Goal: Task Accomplishment & Management: Manage account settings

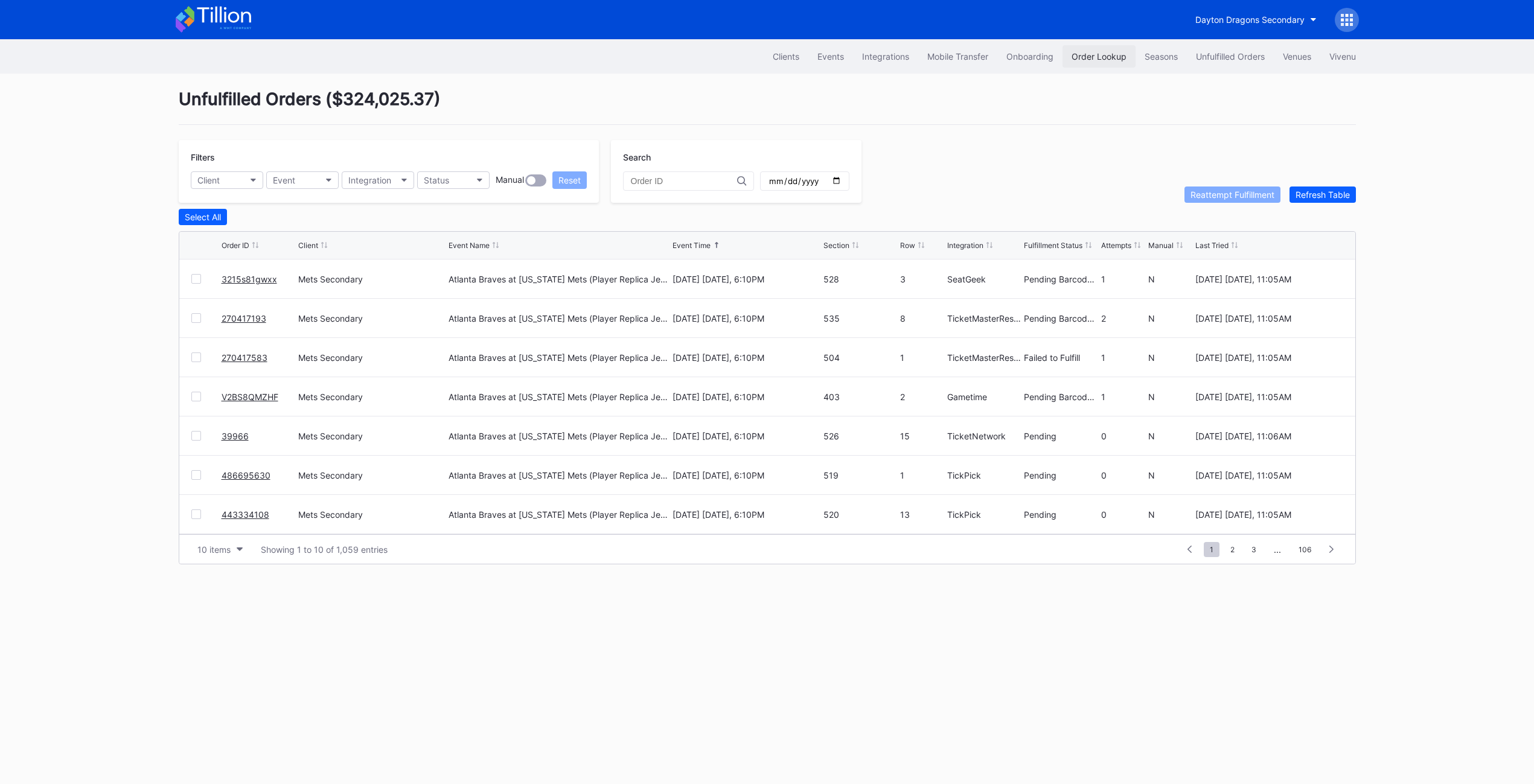
click at [1093, 60] on div "Order Lookup" at bounding box center [1098, 56] width 55 height 10
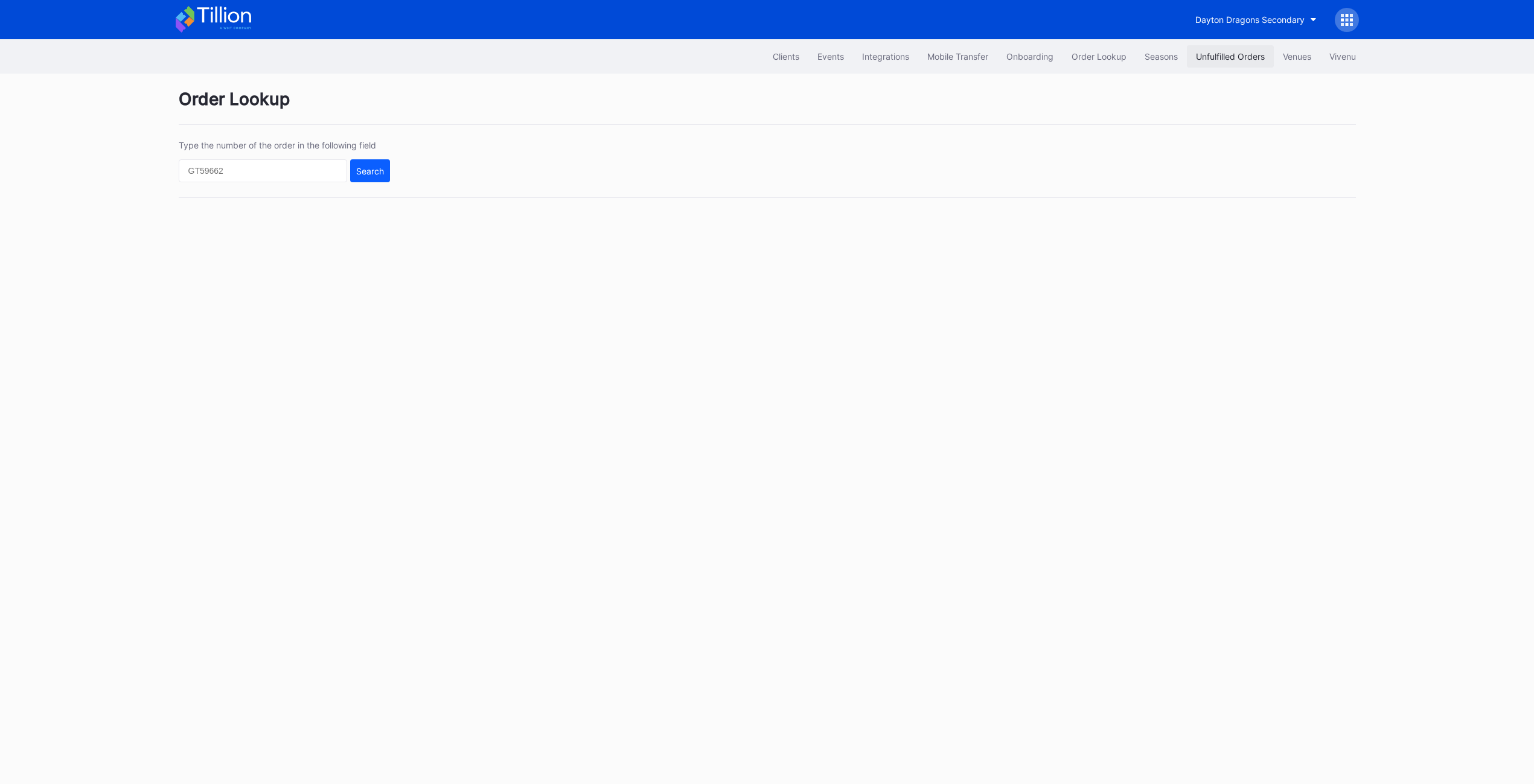
click at [1237, 66] on button "Unfulfilled Orders" at bounding box center [1230, 56] width 87 height 22
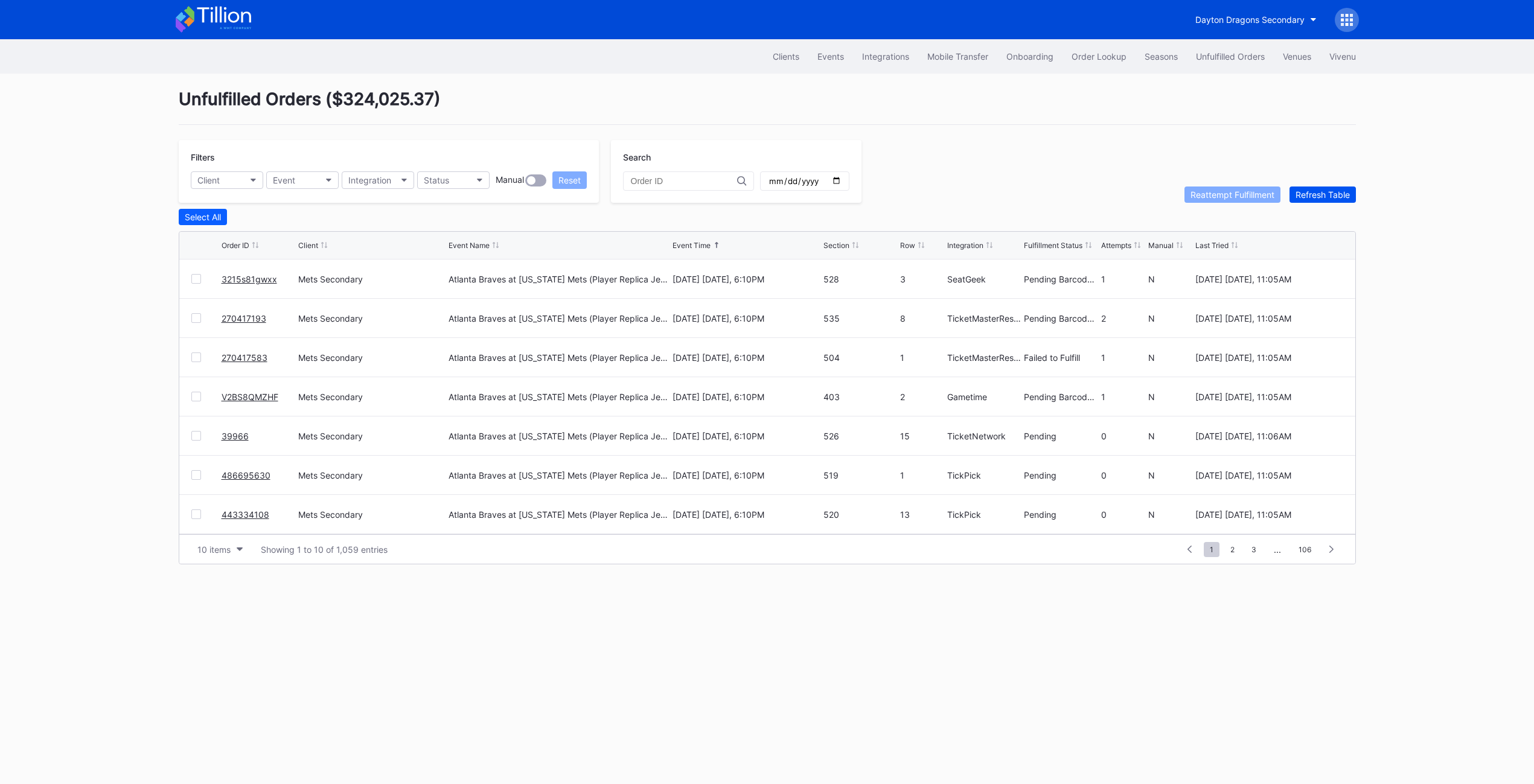
click at [1310, 201] on button "Refresh Table" at bounding box center [1322, 194] width 66 height 16
click at [256, 279] on link "620702165" at bounding box center [244, 278] width 46 height 10
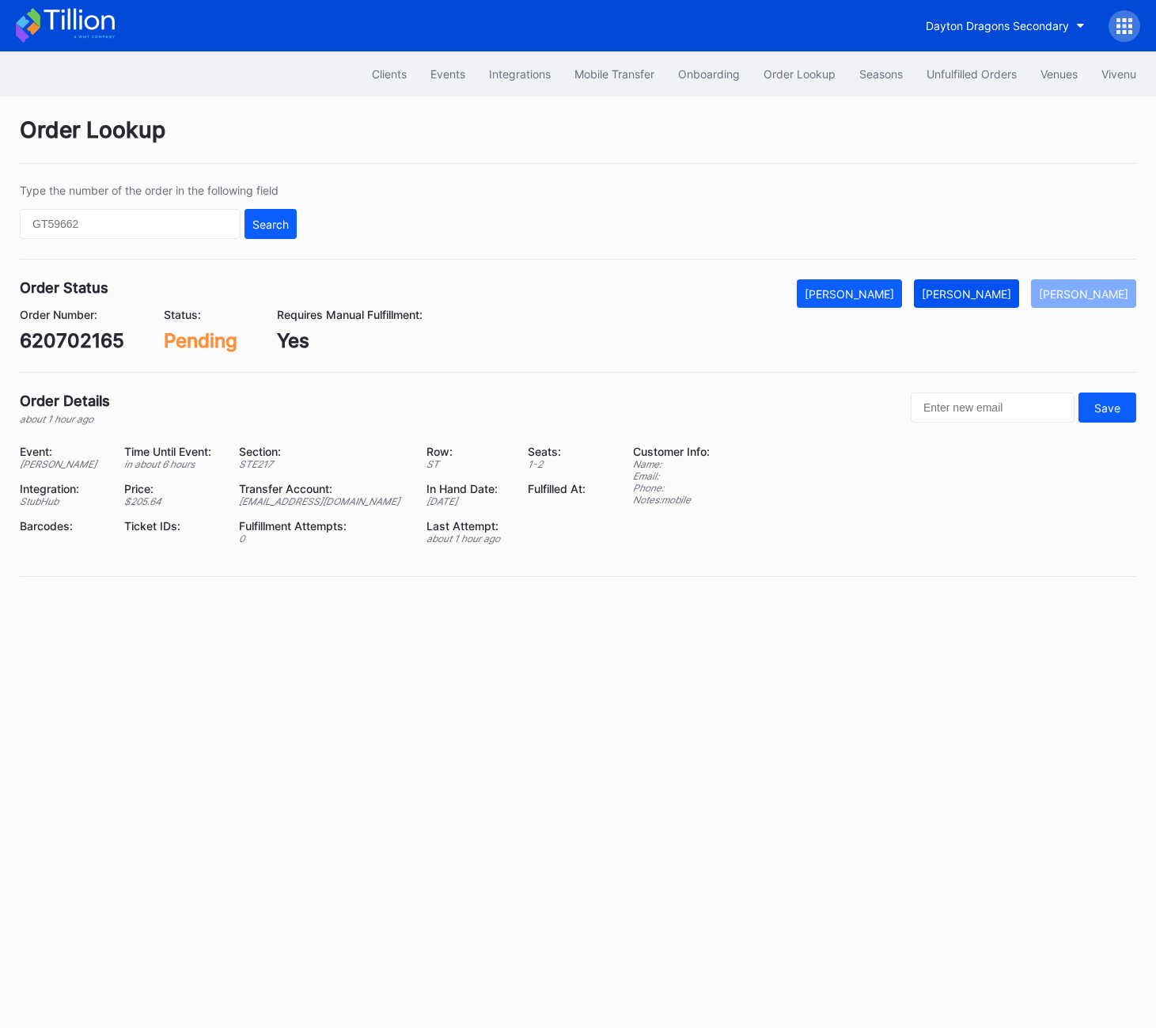
click at [975, 292] on div "[PERSON_NAME]" at bounding box center [966, 293] width 89 height 13
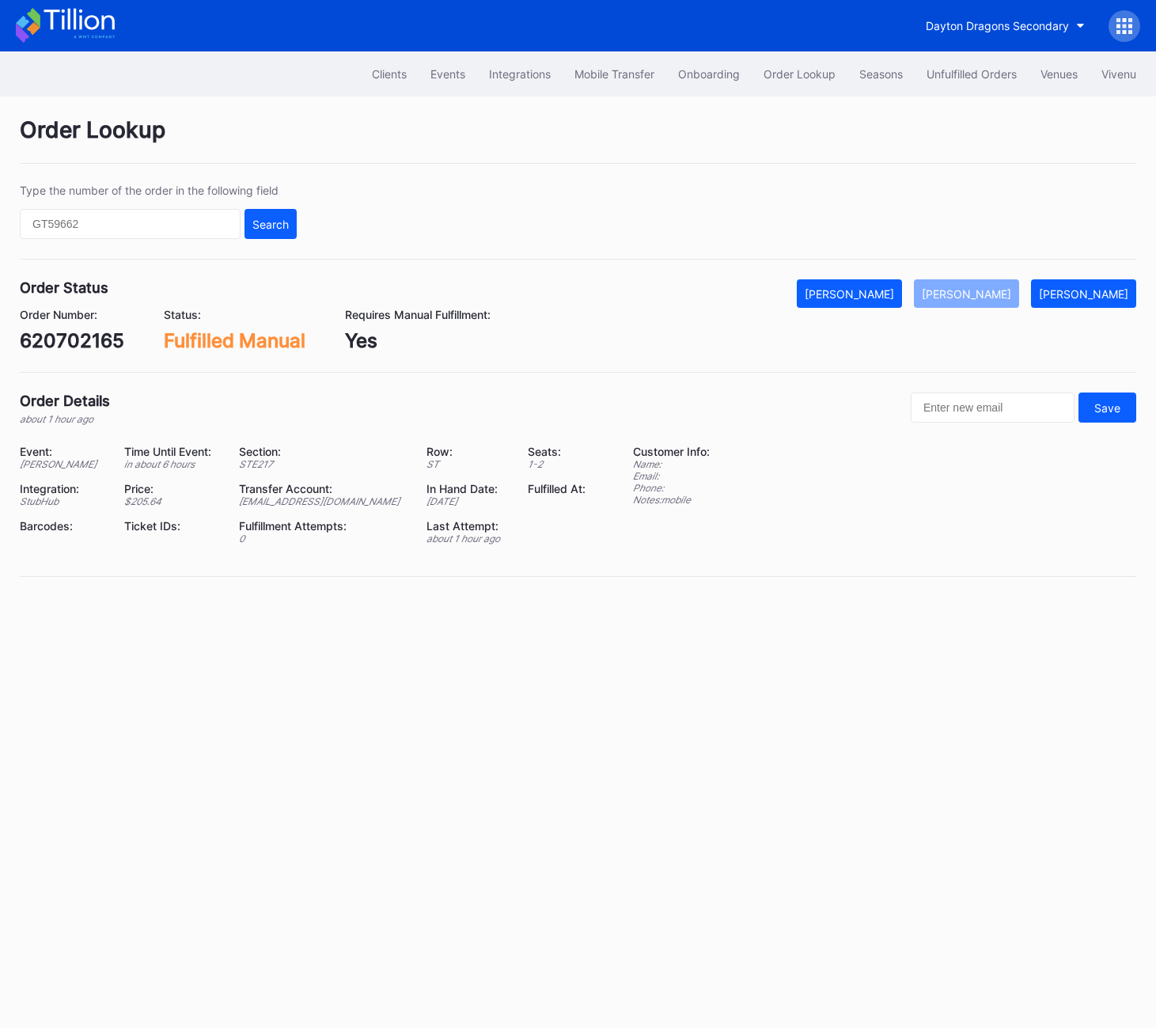
click at [76, 343] on div "620702165" at bounding box center [72, 340] width 104 height 23
copy div "620702165"
click at [965, 70] on div "Unfulfilled Orders" at bounding box center [972, 73] width 90 height 13
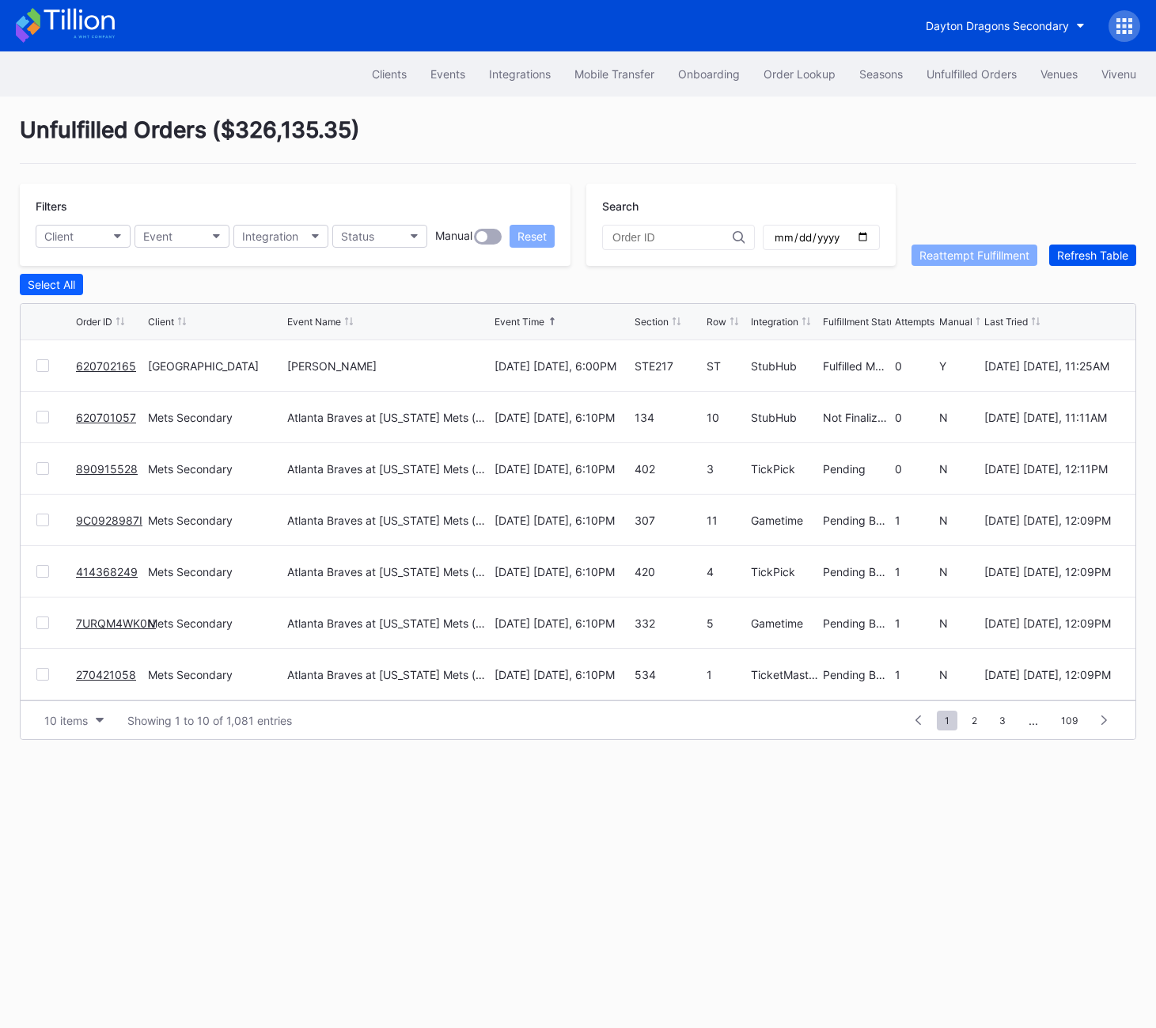
click at [1081, 247] on button "Refresh Table" at bounding box center [1092, 254] width 87 height 21
click at [355, 235] on div "Status" at bounding box center [357, 235] width 33 height 13
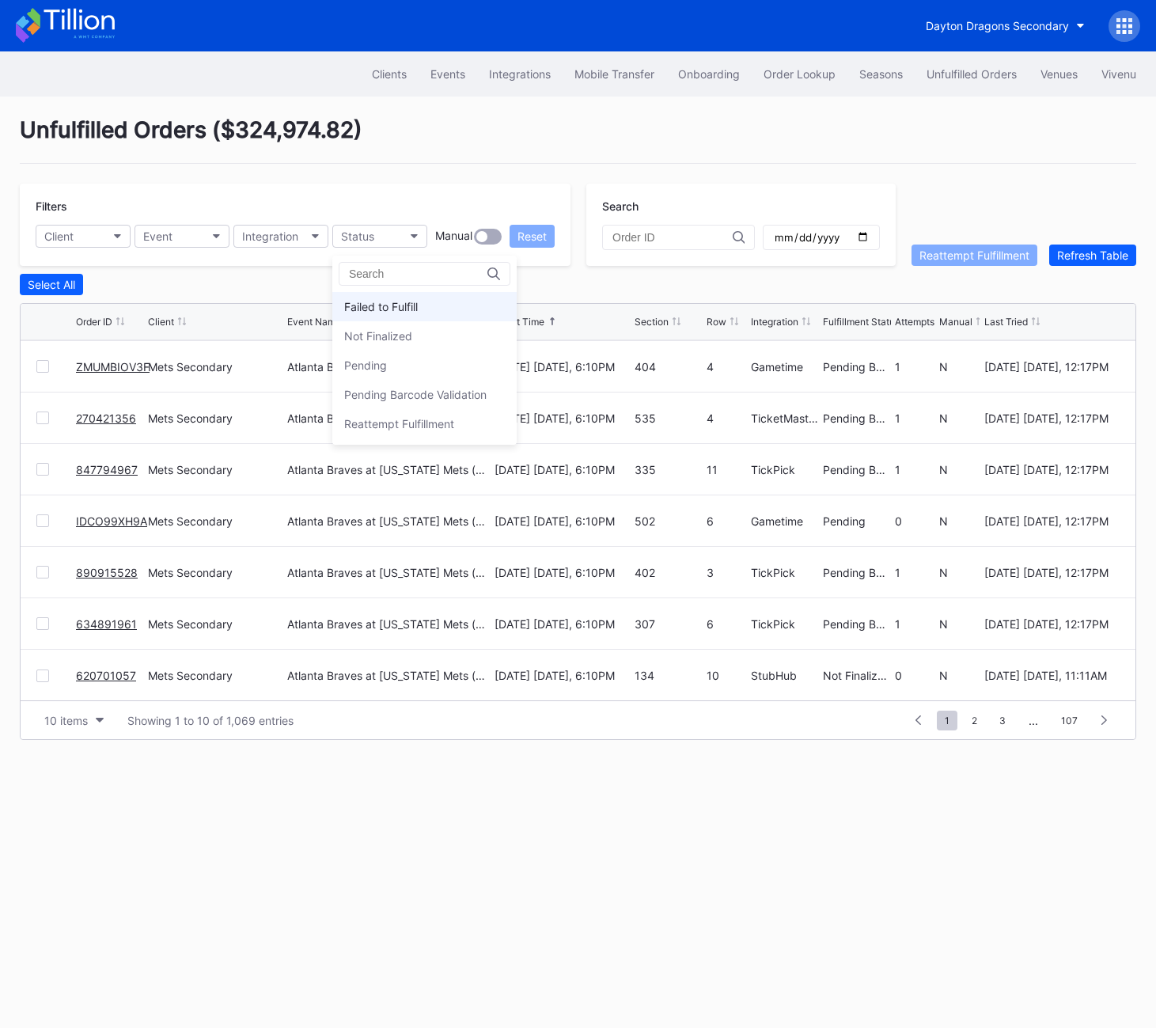
click at [391, 303] on div "Failed to Fulfill" at bounding box center [381, 306] width 74 height 13
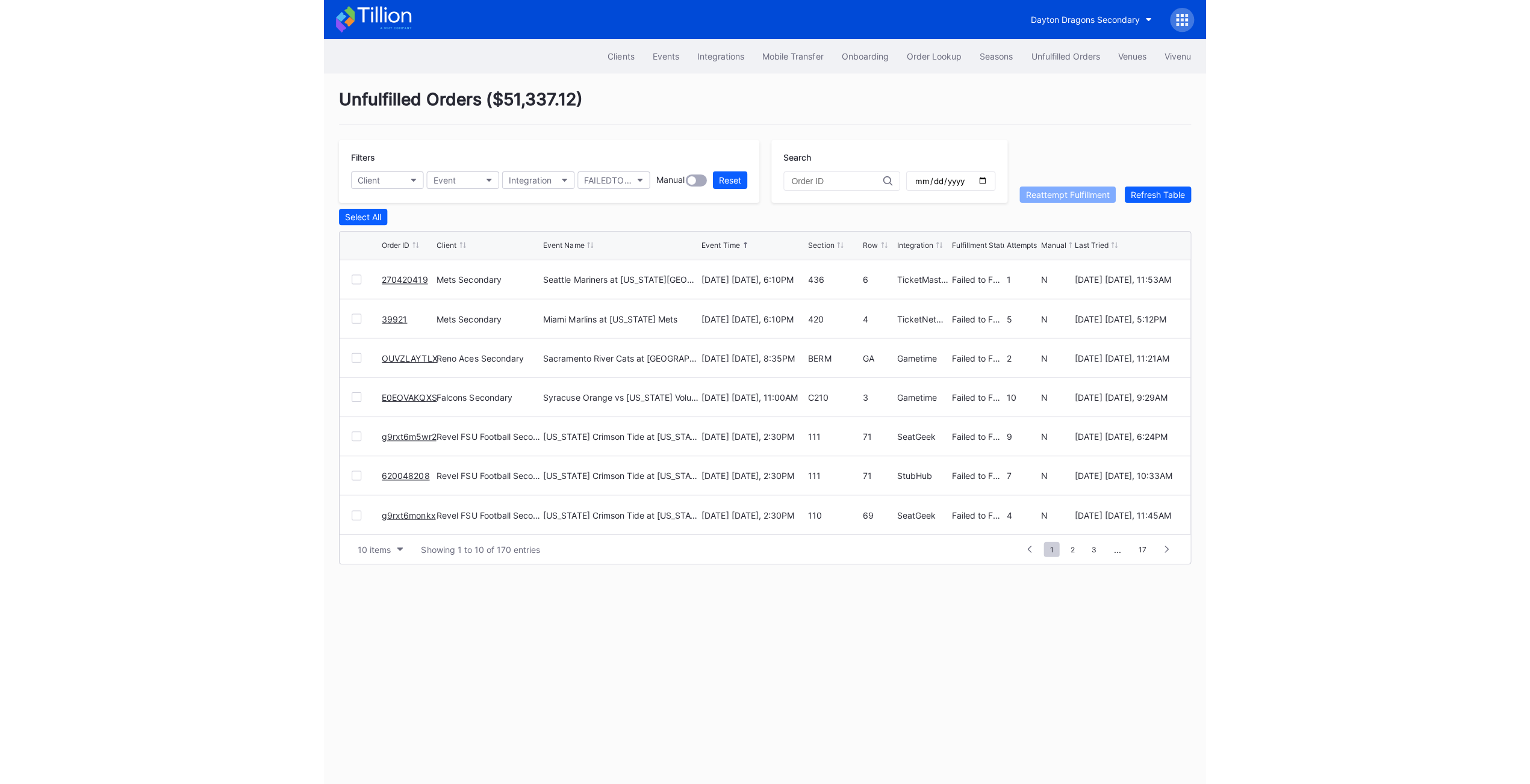
scroll to position [0, 0]
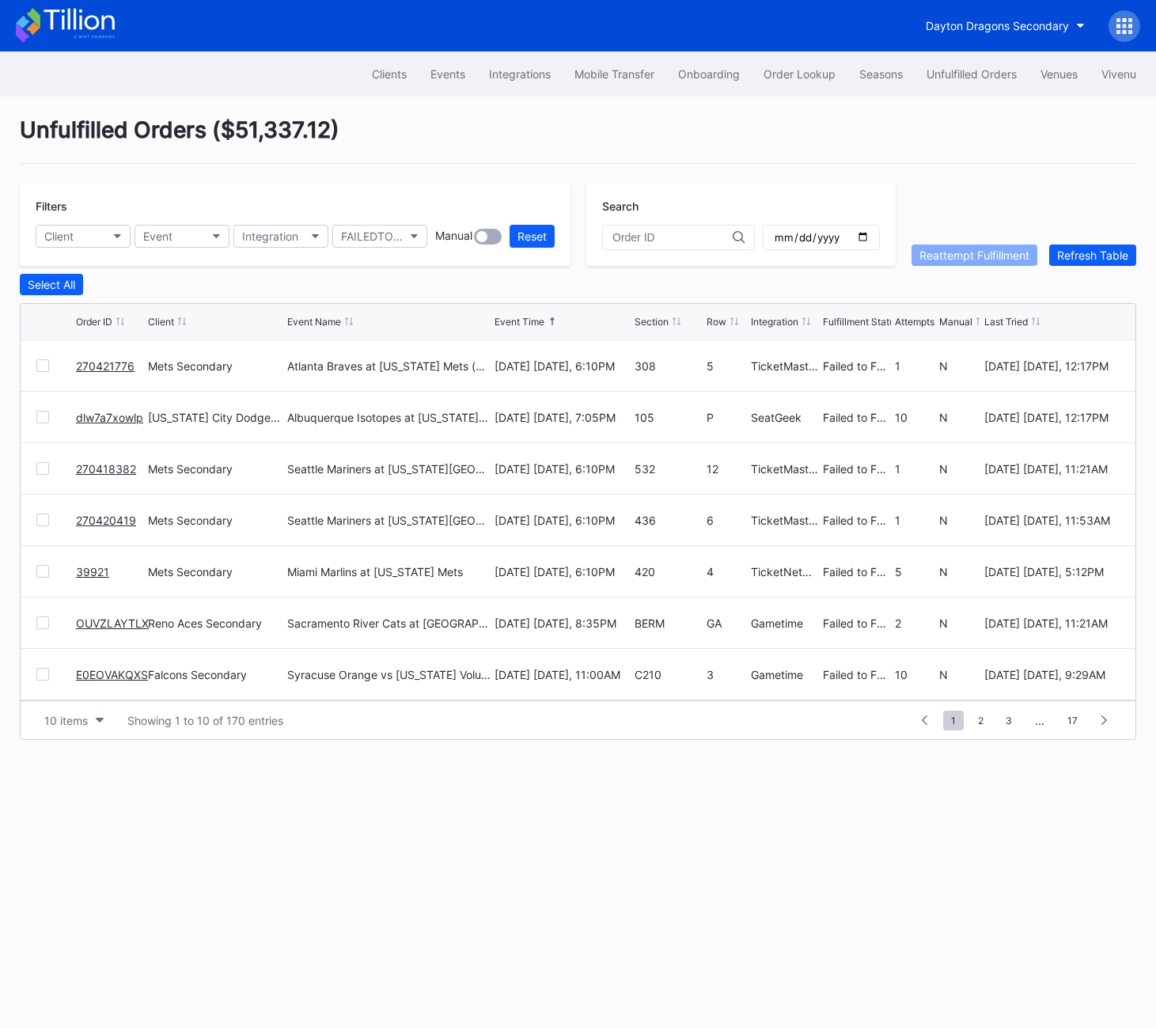
click at [42, 364] on div at bounding box center [42, 365] width 13 height 13
click at [952, 248] on div "Reattempt Fulfillment" at bounding box center [974, 254] width 110 height 13
click at [118, 364] on link "dlw7a7xowlp" at bounding box center [109, 365] width 67 height 13
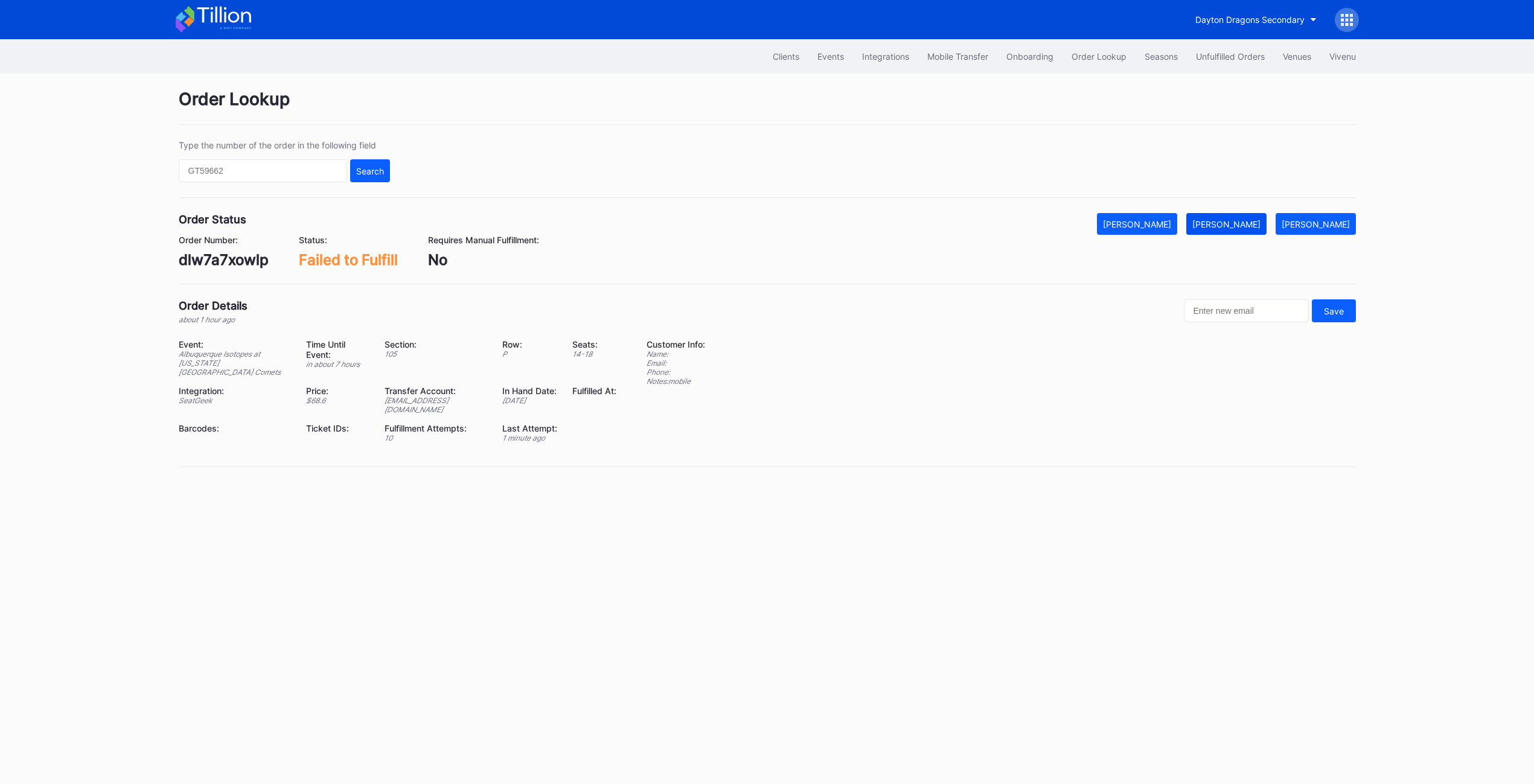
click at [1224, 228] on div "[PERSON_NAME]" at bounding box center [1226, 223] width 68 height 10
click at [1336, 166] on div "Clients Events Integrations Mobile Transfer Onboarding Order Lookup Seasons Unf…" at bounding box center [767, 411] width 1534 height 744
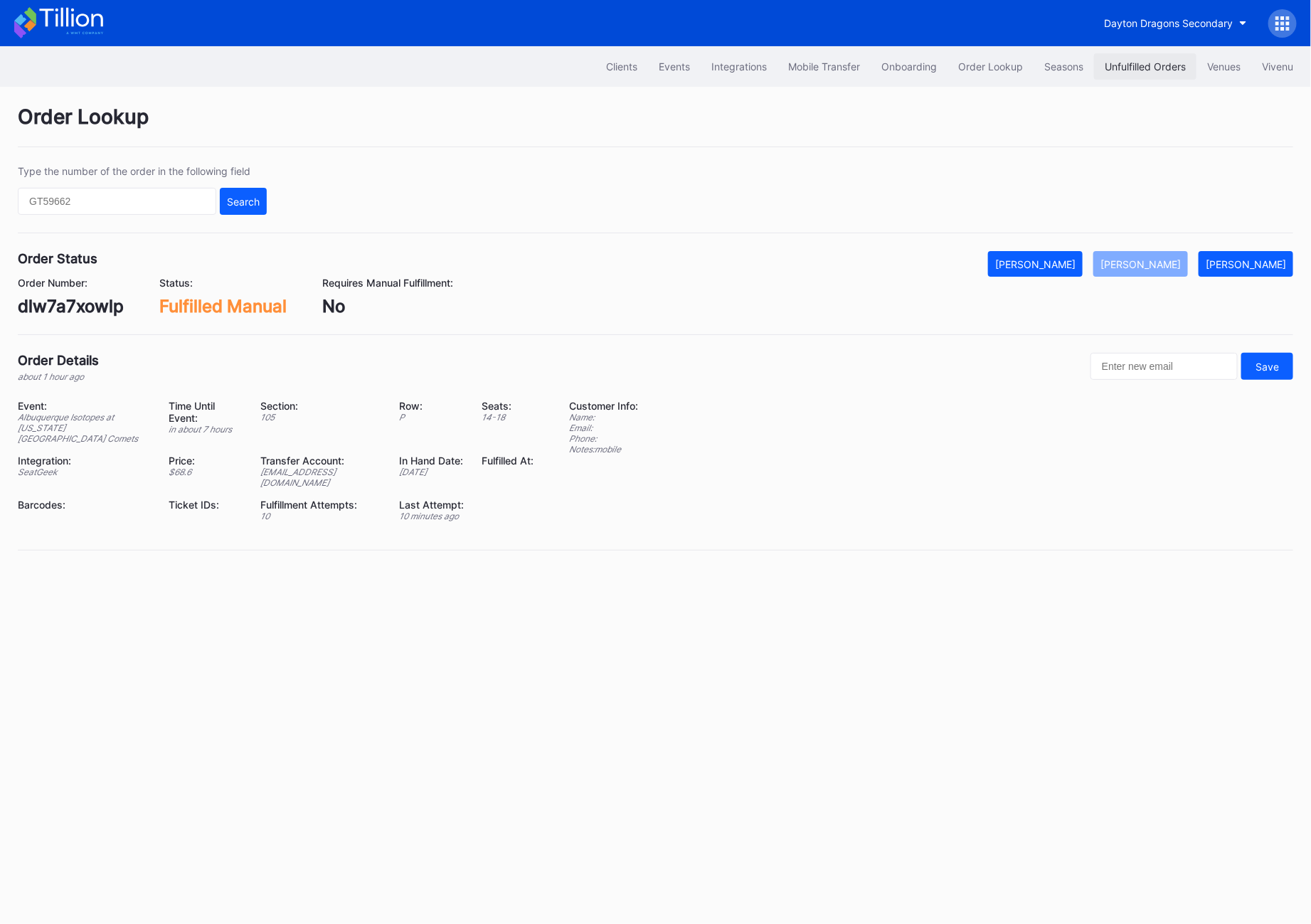
click at [1114, 65] on div "Unfulfilled Orders" at bounding box center [1146, 66] width 81 height 12
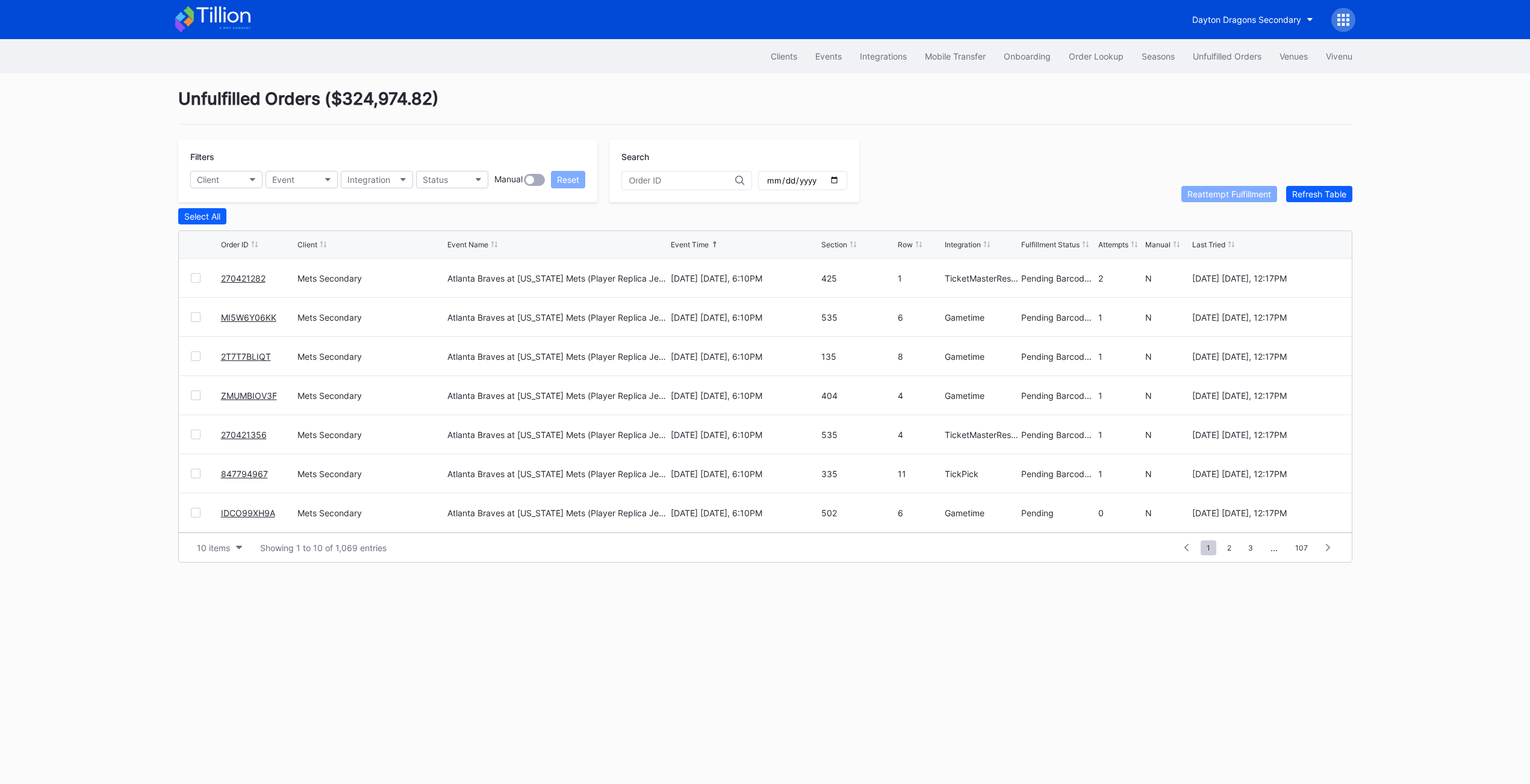
click at [1325, 186] on div "Reattempt Fulfillment Refresh Table" at bounding box center [1266, 193] width 171 height 16
click at [448, 172] on button "Status" at bounding box center [452, 179] width 72 height 17
click at [470, 235] on div "Failed to Fulfill" at bounding box center [453, 233] width 56 height 10
click at [191, 316] on div at bounding box center [196, 317] width 10 height 10
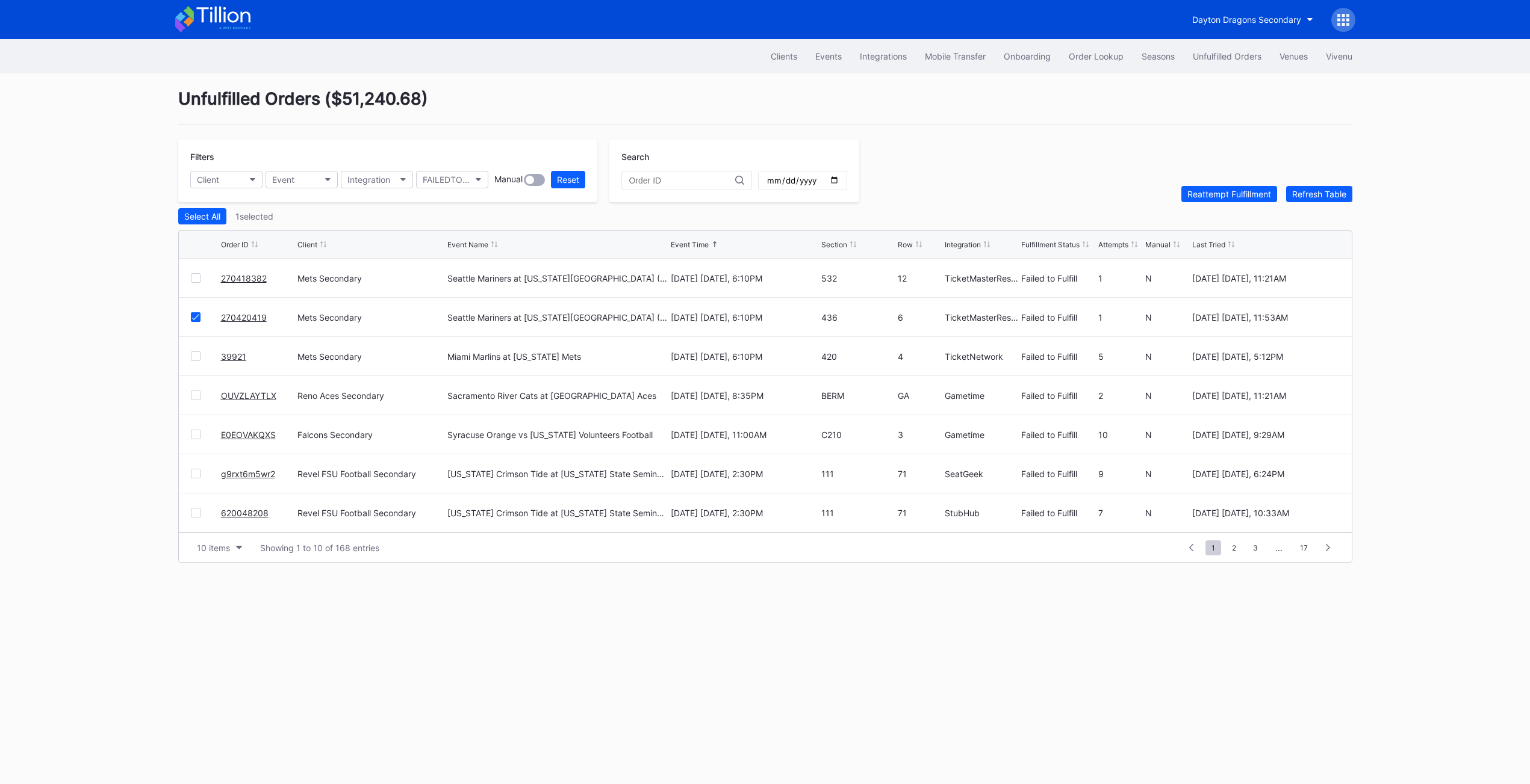
click at [192, 278] on div at bounding box center [196, 278] width 10 height 10
click at [1187, 197] on div "Reattempt Fulfillment" at bounding box center [1229, 193] width 84 height 10
click at [1296, 195] on div "Refresh Table" at bounding box center [1318, 193] width 54 height 10
click at [192, 356] on div at bounding box center [196, 356] width 10 height 10
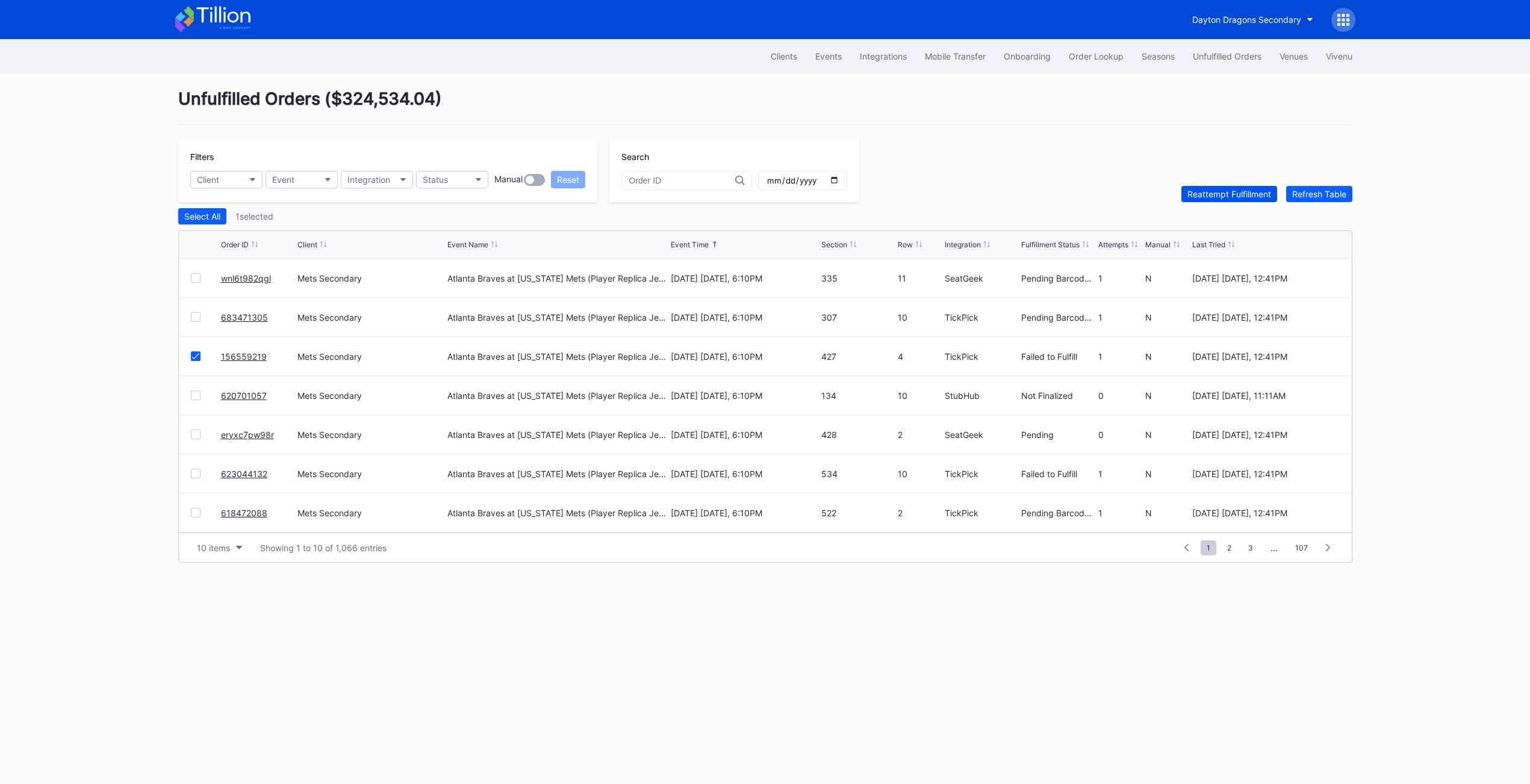
click at [1220, 186] on button "Reattempt Fulfillment" at bounding box center [1229, 193] width 96 height 16
click at [193, 477] on div at bounding box center [196, 473] width 10 height 10
click at [1226, 186] on button "Reattempt Fulfillment" at bounding box center [1229, 193] width 96 height 16
click at [1328, 196] on div "Refresh Table" at bounding box center [1318, 193] width 54 height 10
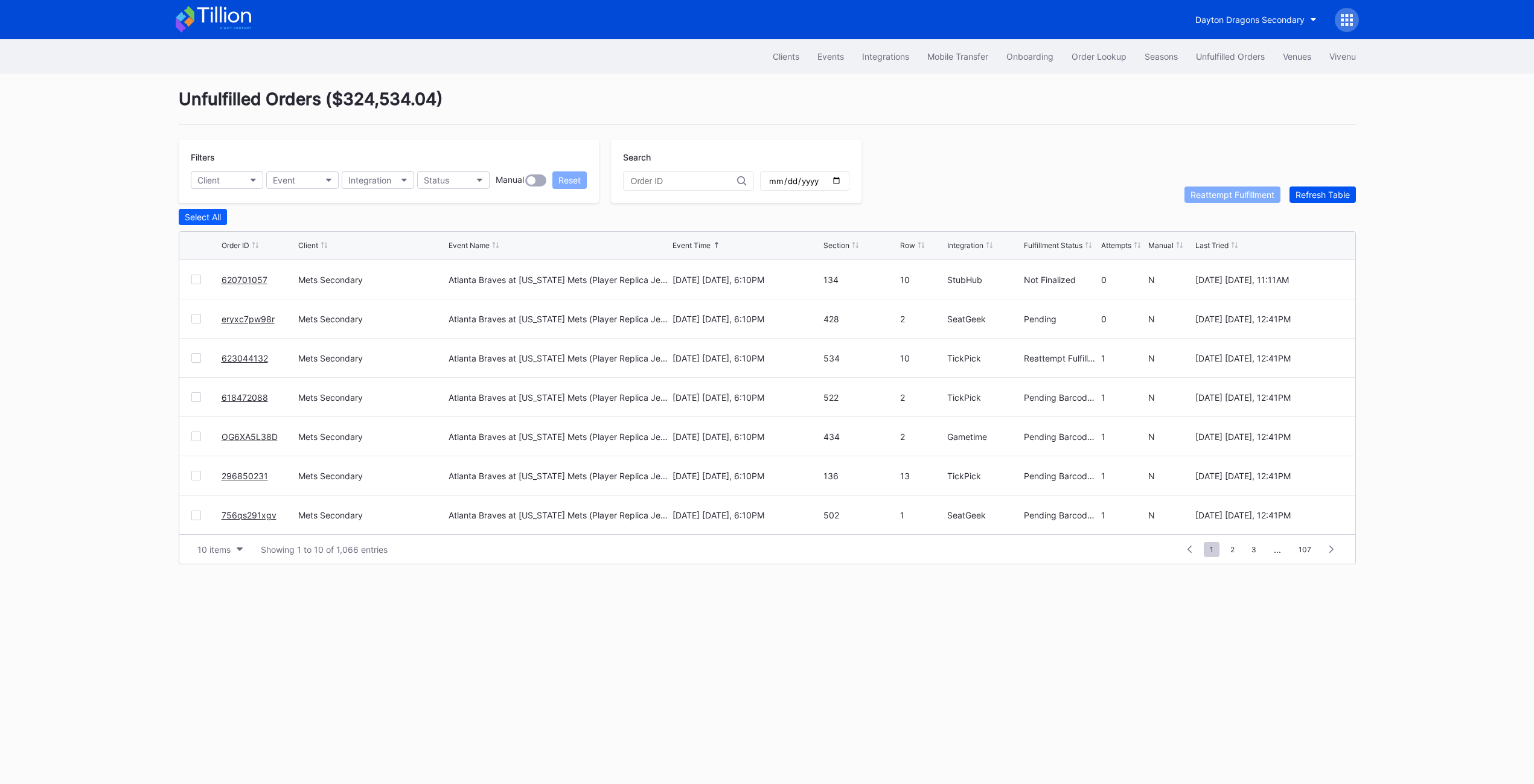
click at [1332, 197] on div "Refresh Table" at bounding box center [1322, 194] width 54 height 10
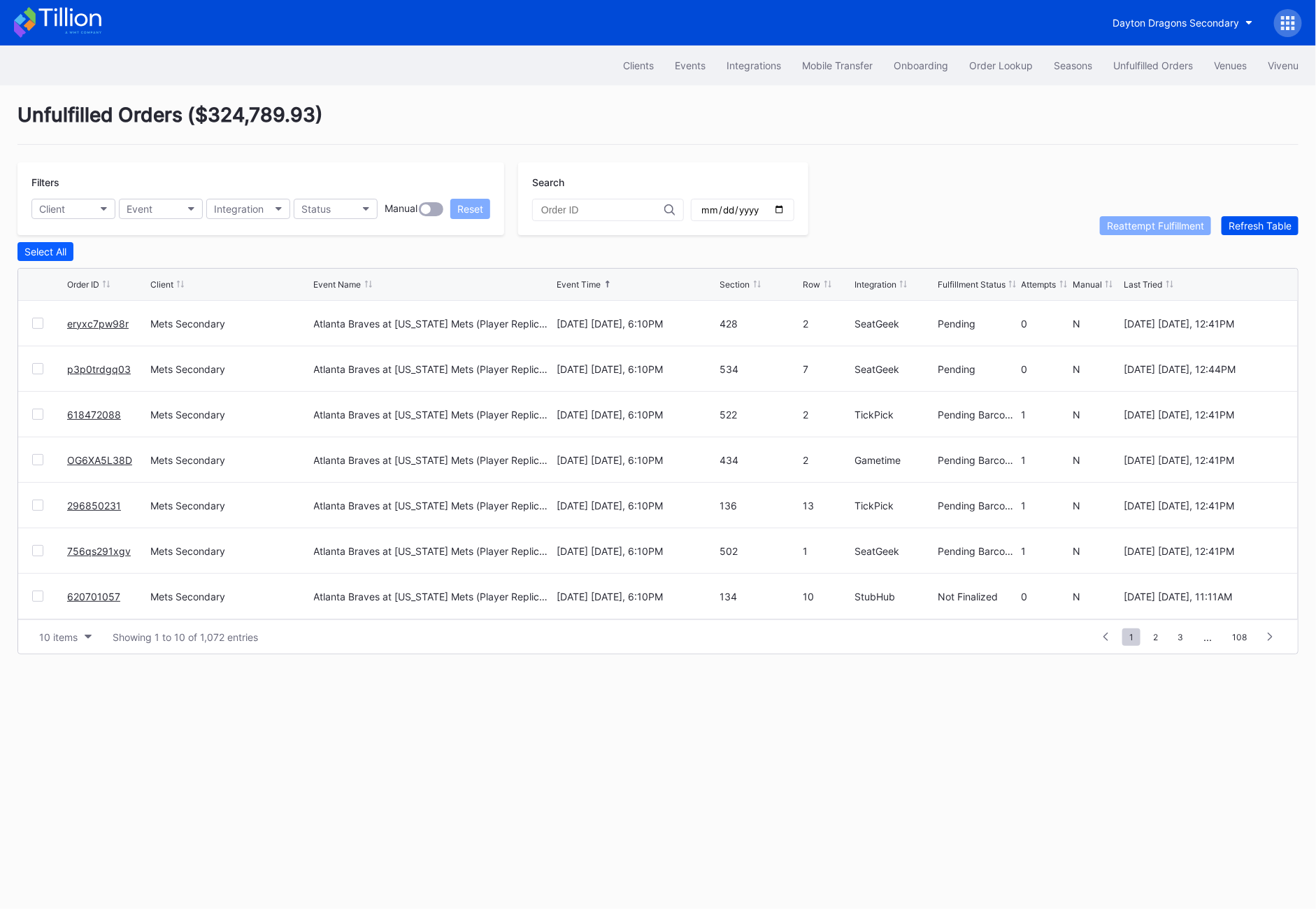
click at [1240, 223] on div "Refresh Table" at bounding box center [1259, 225] width 63 height 11
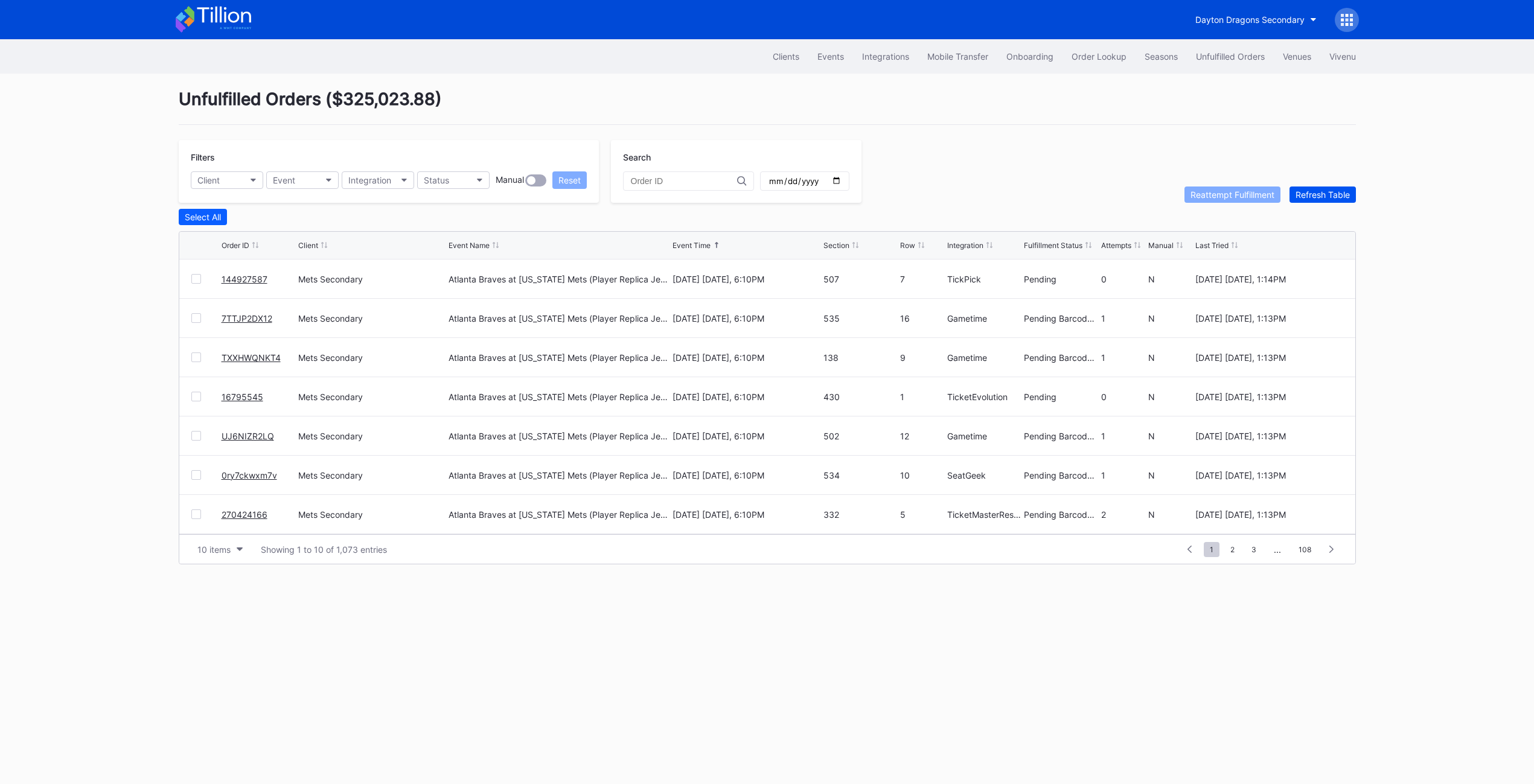
click at [1326, 190] on div "Refresh Table" at bounding box center [1322, 194] width 54 height 10
click at [250, 316] on link "156559219" at bounding box center [244, 318] width 46 height 10
click at [1196, 63] on button "Unfulfilled Orders" at bounding box center [1230, 56] width 87 height 22
click at [455, 189] on div "Filters Client Event Integration Status Manual Reset" at bounding box center [388, 172] width 420 height 63
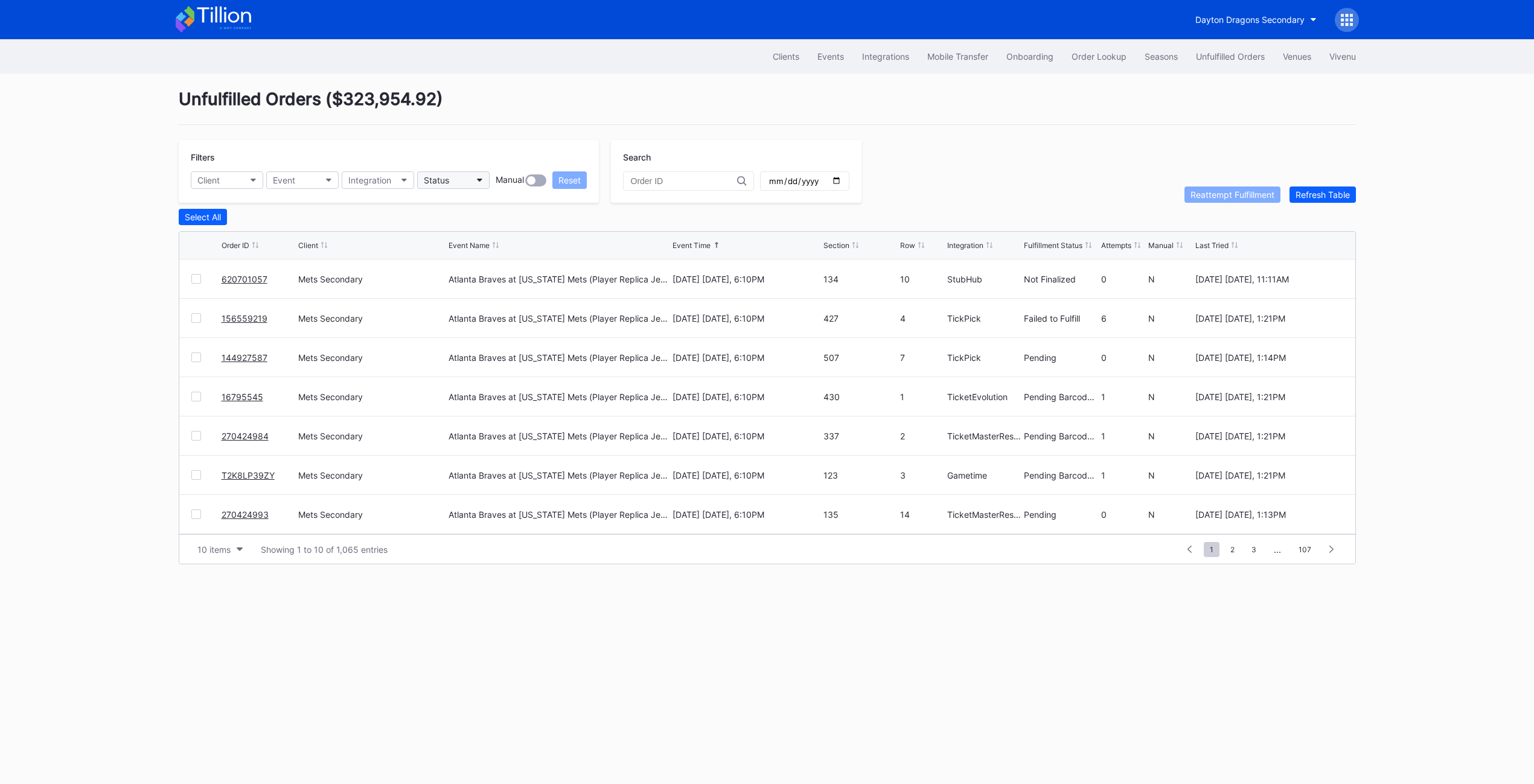
click at [454, 181] on button "Status" at bounding box center [453, 180] width 72 height 18
click at [481, 233] on div "Failed to Fulfill" at bounding box center [454, 233] width 56 height 10
click at [272, 278] on div "156559219" at bounding box center [258, 278] width 74 height 39
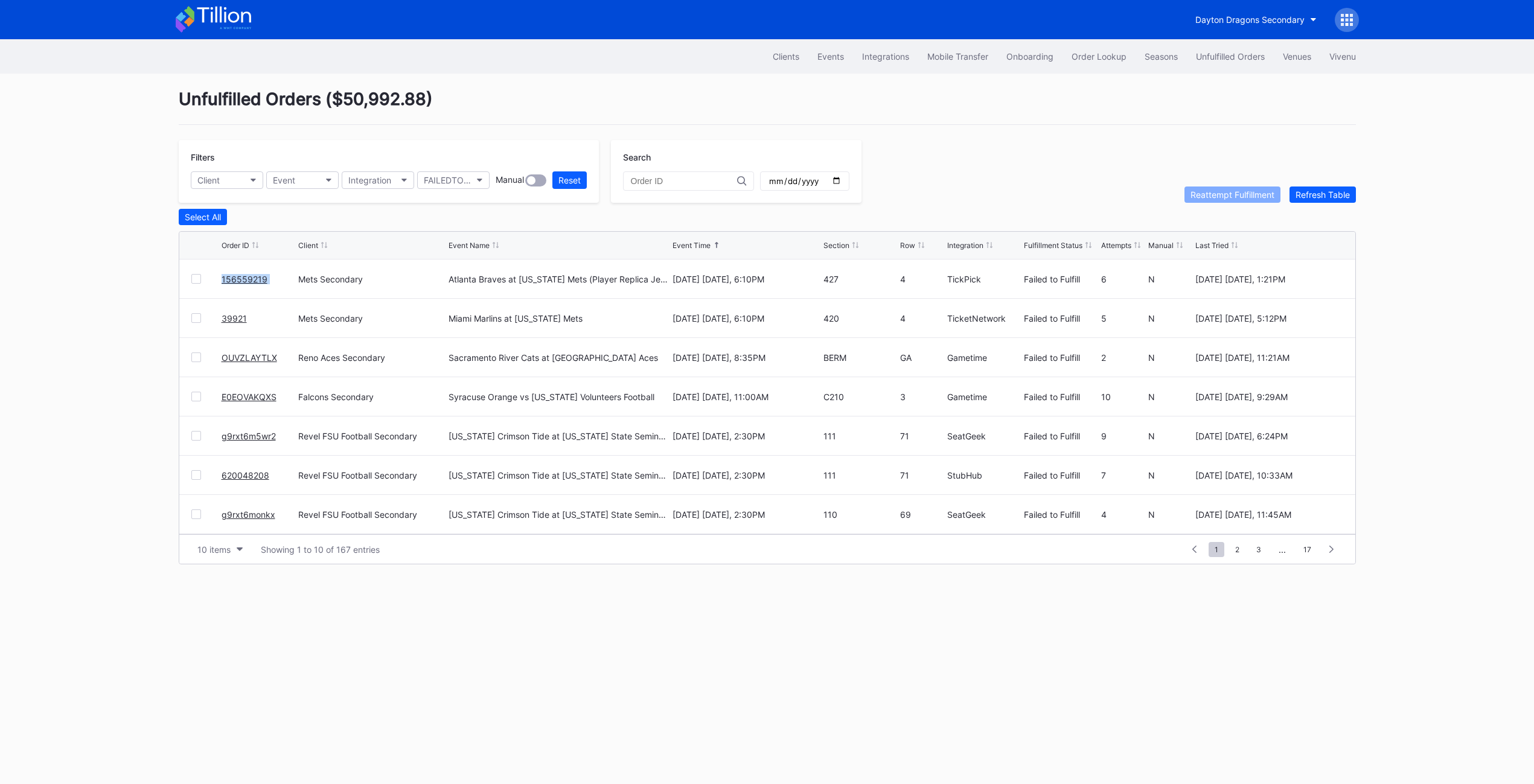
copy link "156559219"
click at [236, 280] on link "156559219" at bounding box center [244, 278] width 46 height 10
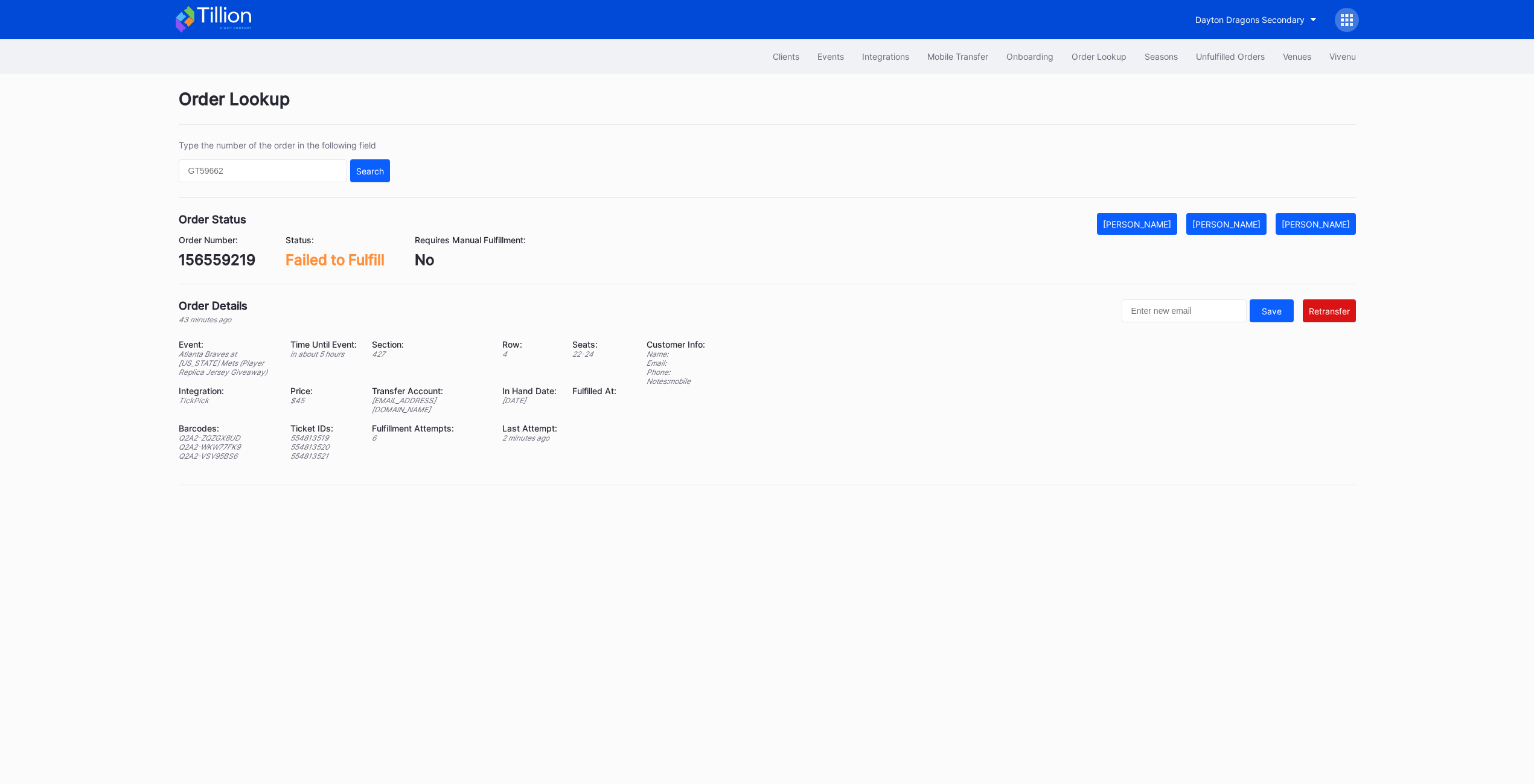
click at [330, 451] on div "554813521" at bounding box center [323, 456] width 66 height 9
